Goal: Transaction & Acquisition: Purchase product/service

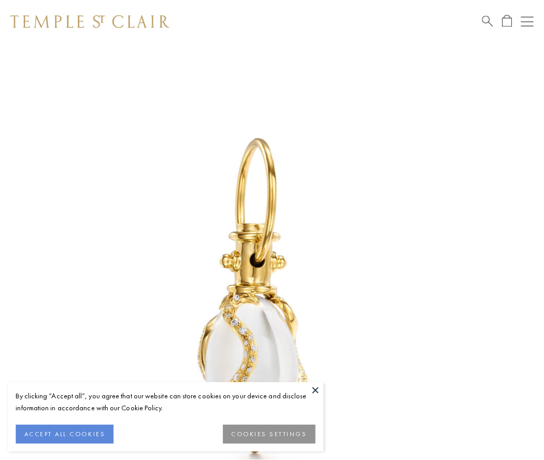
scroll to position [13, 0]
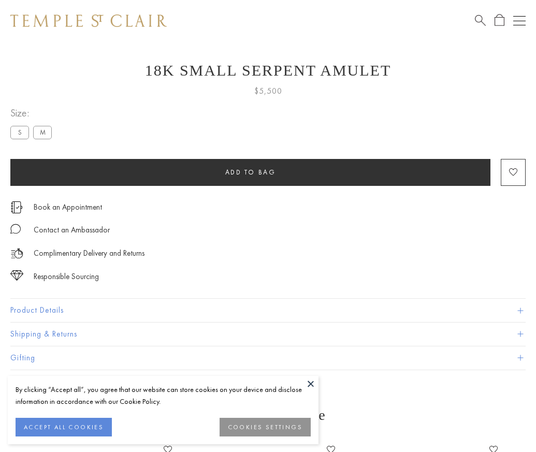
click at [250, 172] on span "Add to bag" at bounding box center [250, 172] width 51 height 9
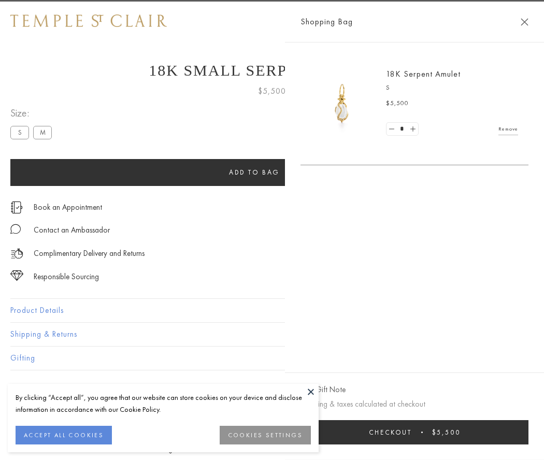
click at [421, 432] on button "Checkout $5,500" at bounding box center [415, 432] width 228 height 24
